Goal: Share content: Share content

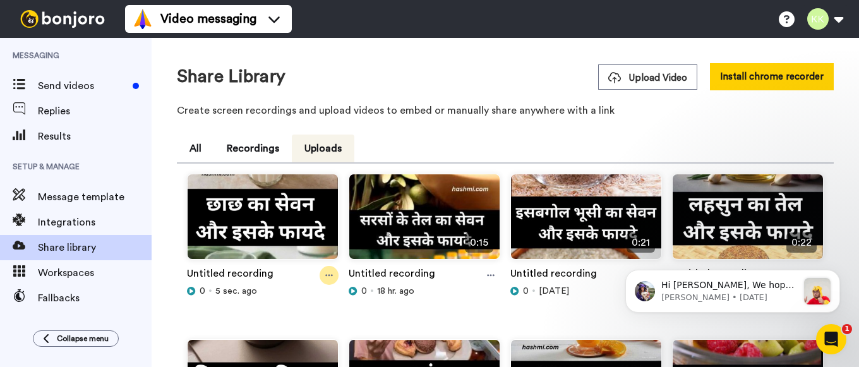
click at [326, 274] on icon at bounding box center [329, 275] width 8 height 9
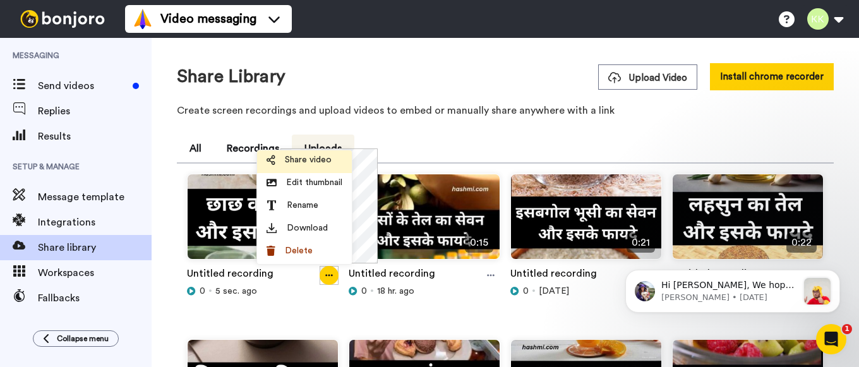
click at [310, 160] on span "Share video" at bounding box center [308, 159] width 47 height 13
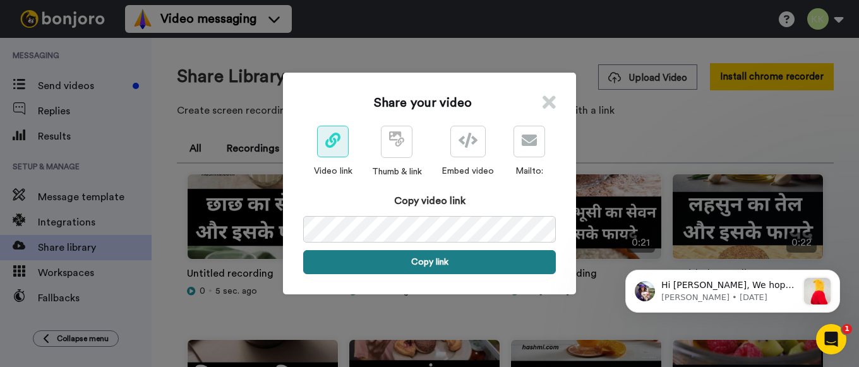
click at [429, 254] on button "Copy link" at bounding box center [429, 262] width 253 height 24
